Goal: Find specific page/section: Find specific page/section

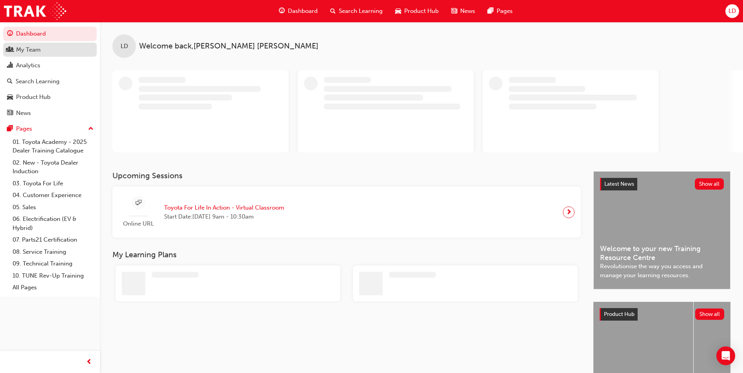
click at [38, 51] on div "My Team" at bounding box center [28, 49] width 25 height 9
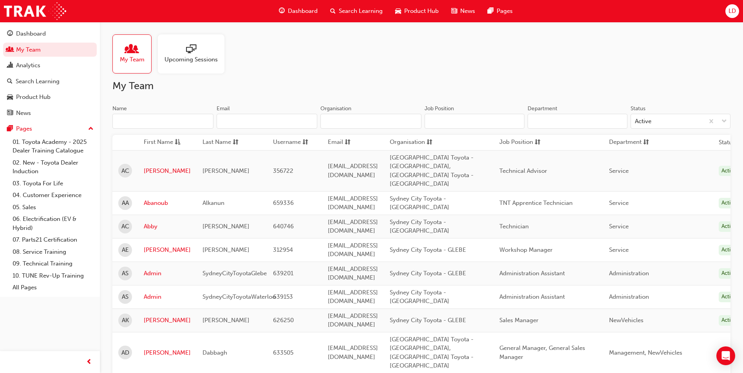
click at [166, 123] on input "Name" at bounding box center [162, 121] width 101 height 15
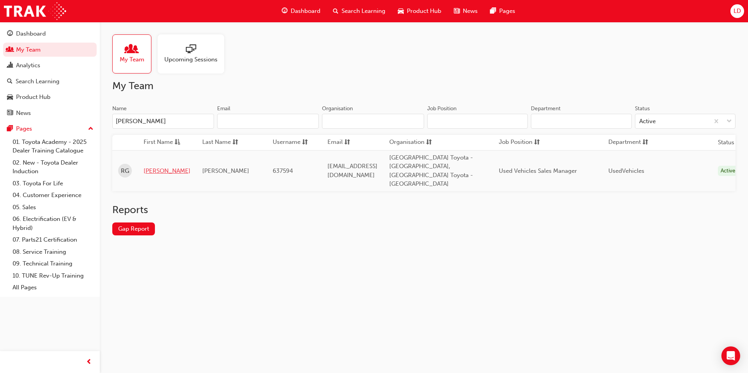
type input "[PERSON_NAME]"
click at [148, 167] on link "[PERSON_NAME]" at bounding box center [167, 171] width 47 height 9
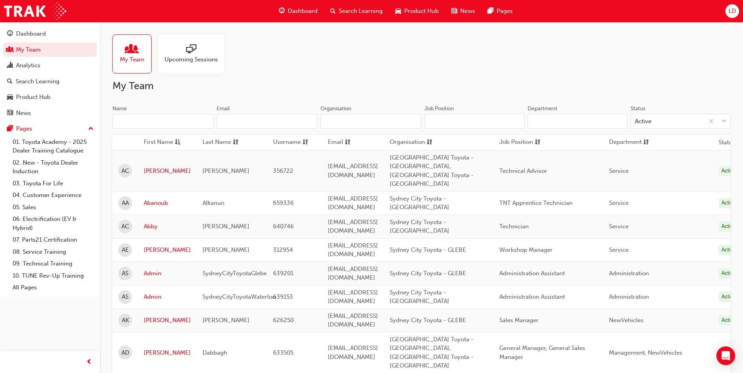
click at [184, 126] on input "Name" at bounding box center [162, 121] width 101 height 15
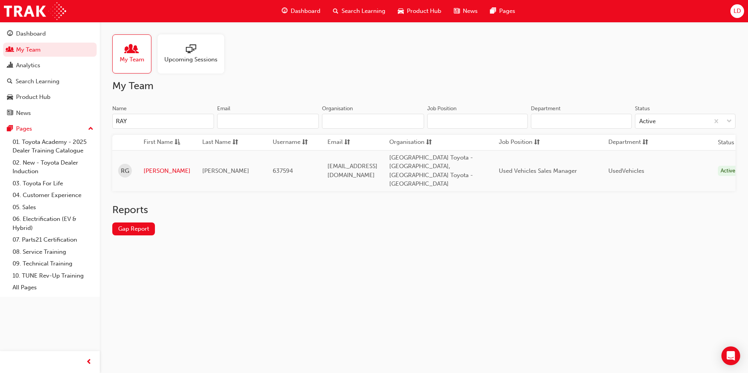
type input "RAY"
